Goal: Task Accomplishment & Management: Use online tool/utility

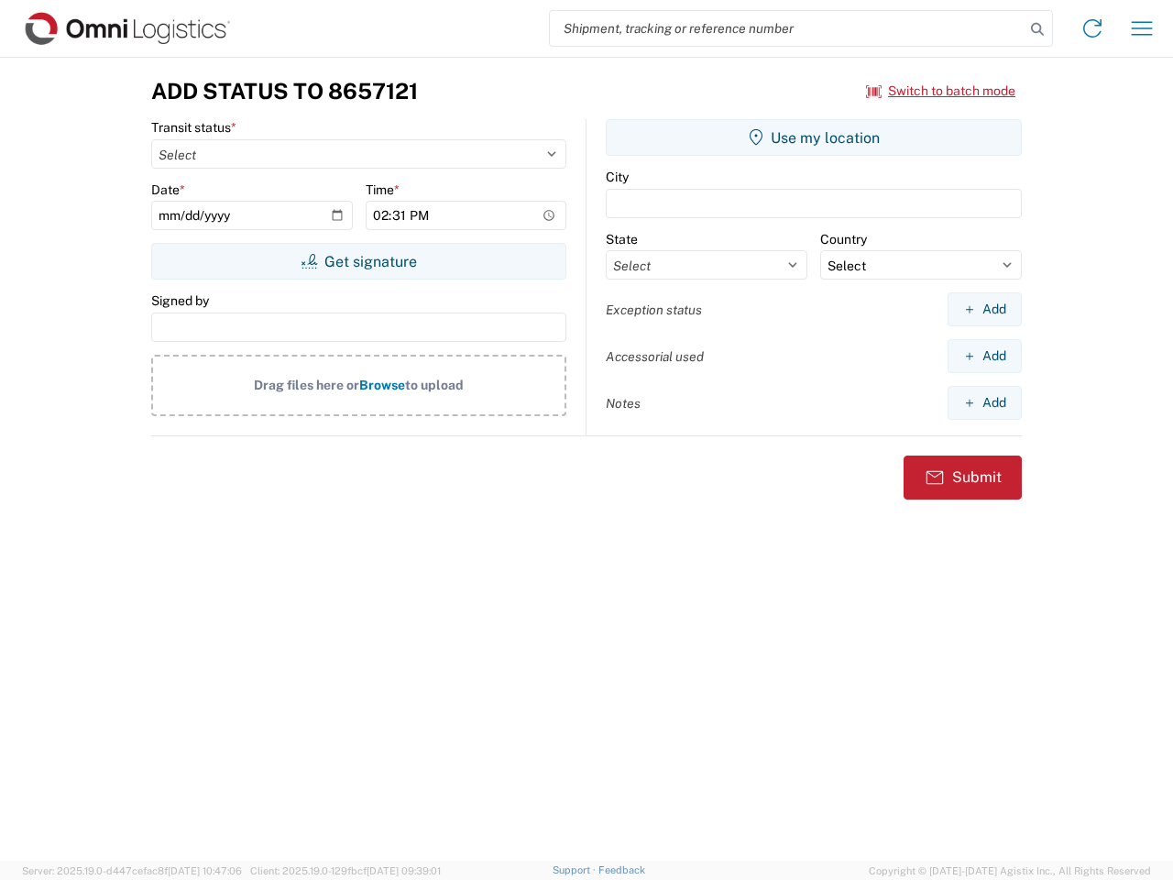
click at [787, 28] on input "search" at bounding box center [787, 28] width 475 height 35
click at [1038, 29] on icon at bounding box center [1038, 29] width 26 height 26
click at [1093, 28] on icon at bounding box center [1092, 28] width 29 height 29
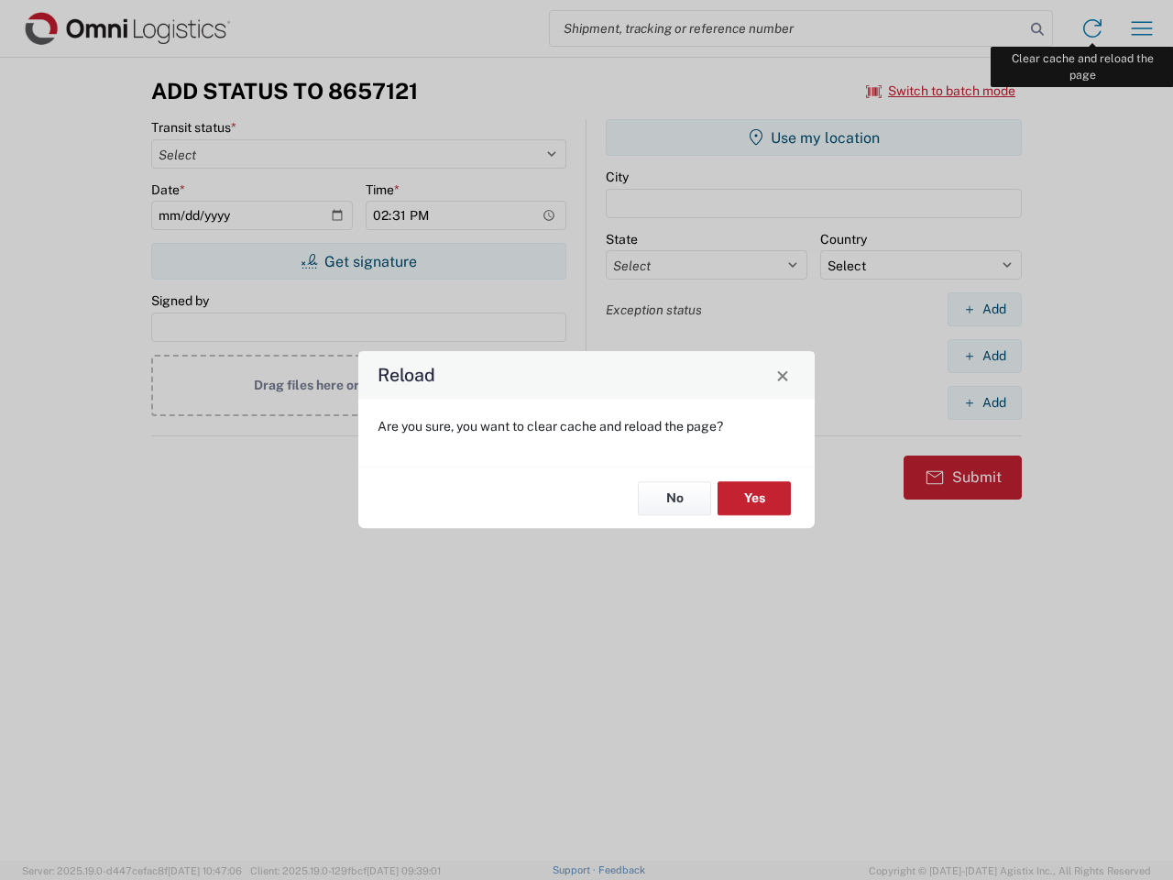
click at [1142, 28] on div "Reload Are you sure, you want to clear cache and reload the page? No Yes" at bounding box center [586, 440] width 1173 height 880
click at [941, 91] on div "Reload Are you sure, you want to clear cache and reload the page? No Yes" at bounding box center [586, 440] width 1173 height 880
click at [358, 261] on div "Reload Are you sure, you want to clear cache and reload the page? No Yes" at bounding box center [586, 440] width 1173 height 880
click at [814, 137] on div "Reload Are you sure, you want to clear cache and reload the page? No Yes" at bounding box center [586, 440] width 1173 height 880
click at [984, 309] on div "Reload Are you sure, you want to clear cache and reload the page? No Yes" at bounding box center [586, 440] width 1173 height 880
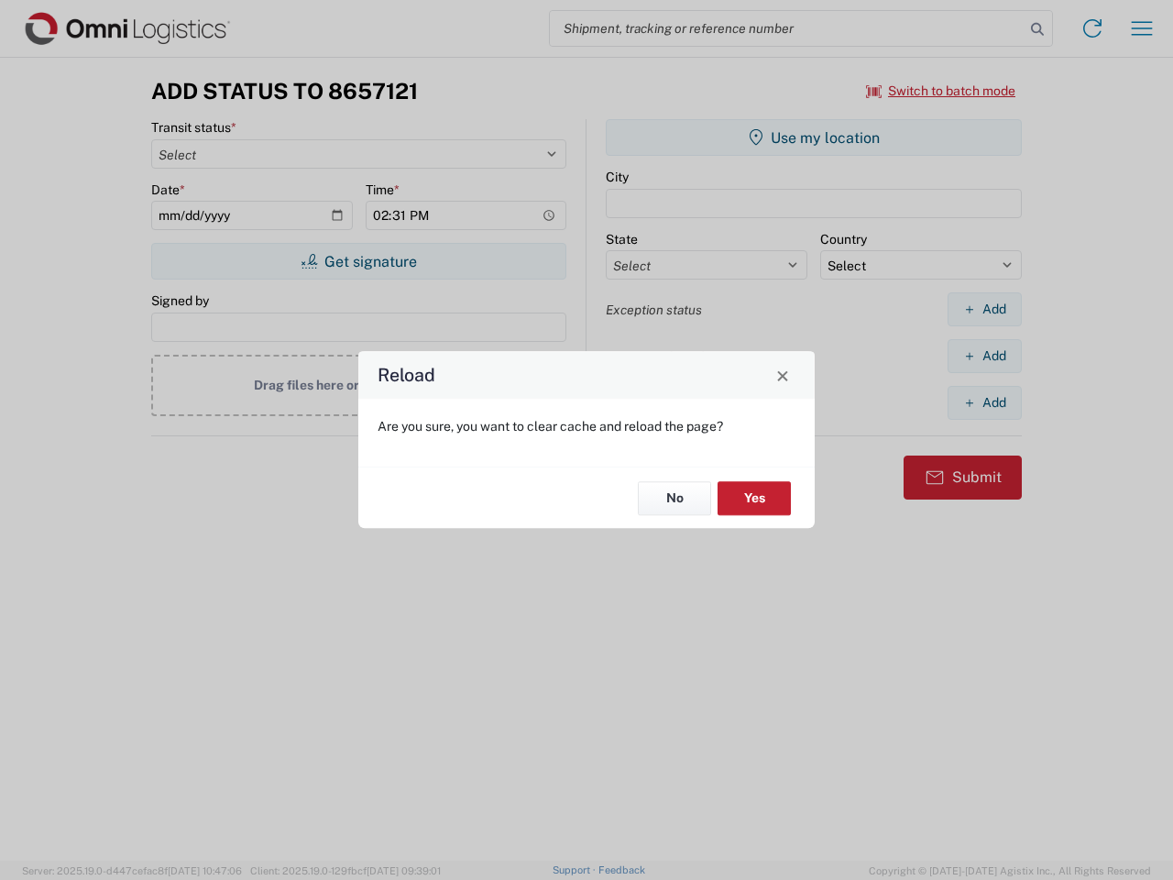
click at [984, 356] on div "Reload Are you sure, you want to clear cache and reload the page? No Yes" at bounding box center [586, 440] width 1173 height 880
click at [984, 402] on div "Reload Are you sure, you want to clear cache and reload the page? No Yes" at bounding box center [586, 440] width 1173 height 880
